Goal: Transaction & Acquisition: Purchase product/service

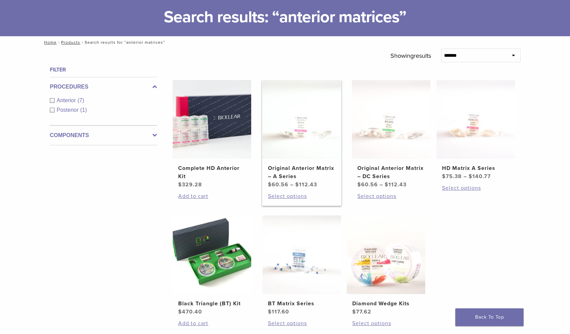
scroll to position [43, 0]
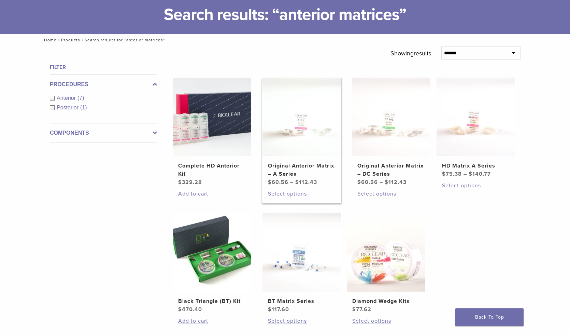
click at [277, 125] on img at bounding box center [302, 117] width 79 height 79
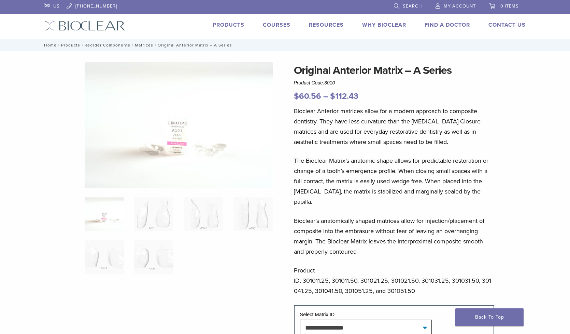
click at [281, 165] on div "Original Anterior Matrix – A Series Product Code: 3010 $ 60.56 – $ 112.43 Price…" at bounding box center [285, 250] width 492 height 377
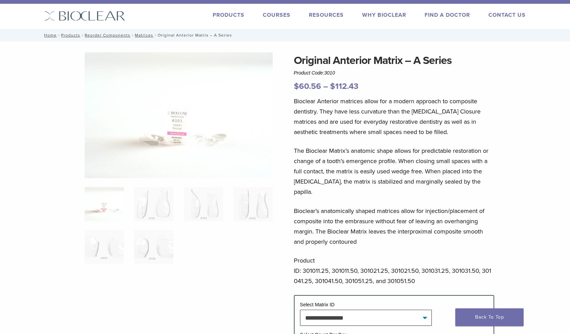
scroll to position [11, 0]
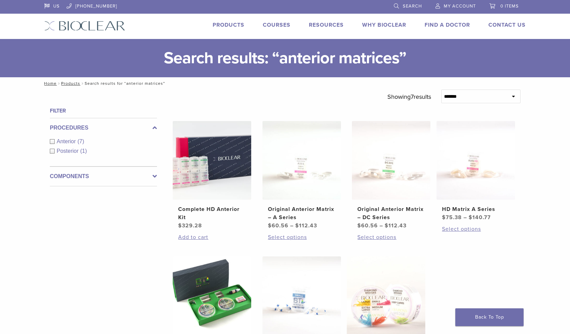
scroll to position [43, 0]
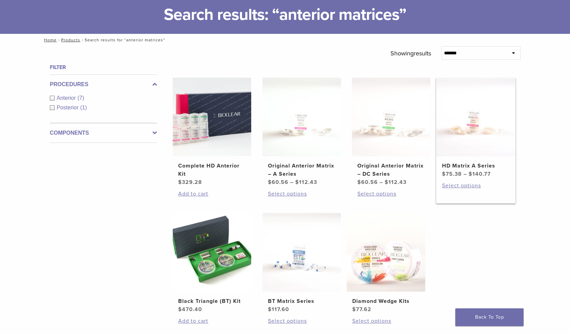
click at [468, 169] on h2 "HD Matrix A Series" at bounding box center [476, 165] width 68 height 8
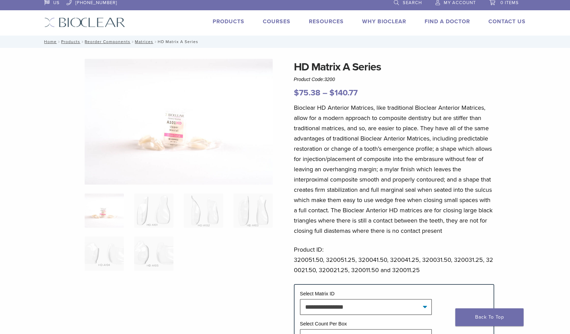
scroll to position [4, 0]
